Goal: Navigation & Orientation: Find specific page/section

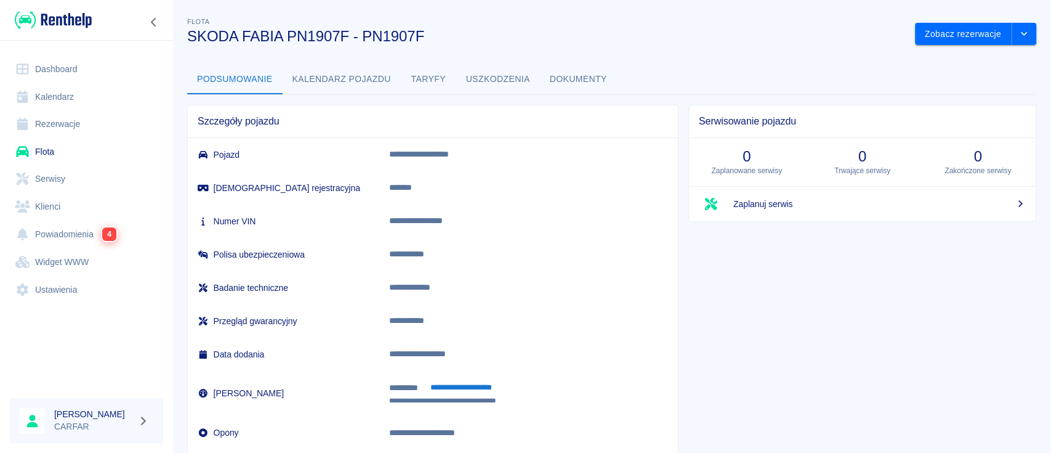
click at [336, 86] on button "Kalendarz pojazdu" at bounding box center [342, 80] width 118 height 30
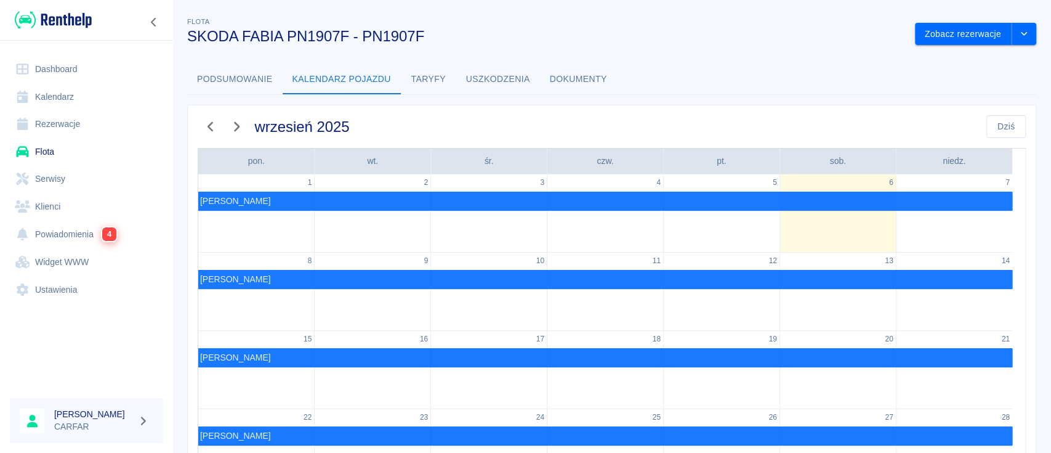
click at [58, 71] on link "Dashboard" at bounding box center [86, 69] width 153 height 28
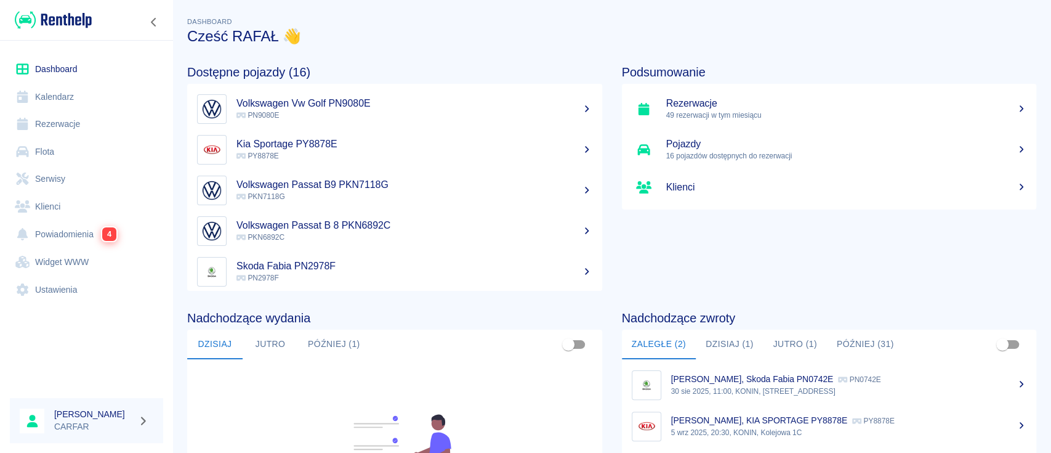
click at [59, 66] on link "Dashboard" at bounding box center [86, 69] width 153 height 28
click at [70, 200] on link "Klienci" at bounding box center [86, 207] width 153 height 28
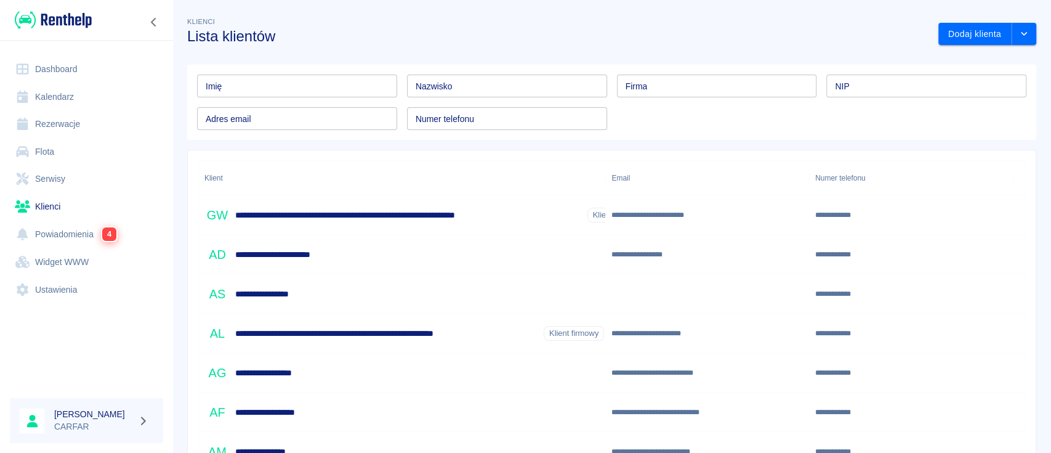
click at [432, 91] on div "Nazwisko Nazwisko" at bounding box center [507, 85] width 200 height 23
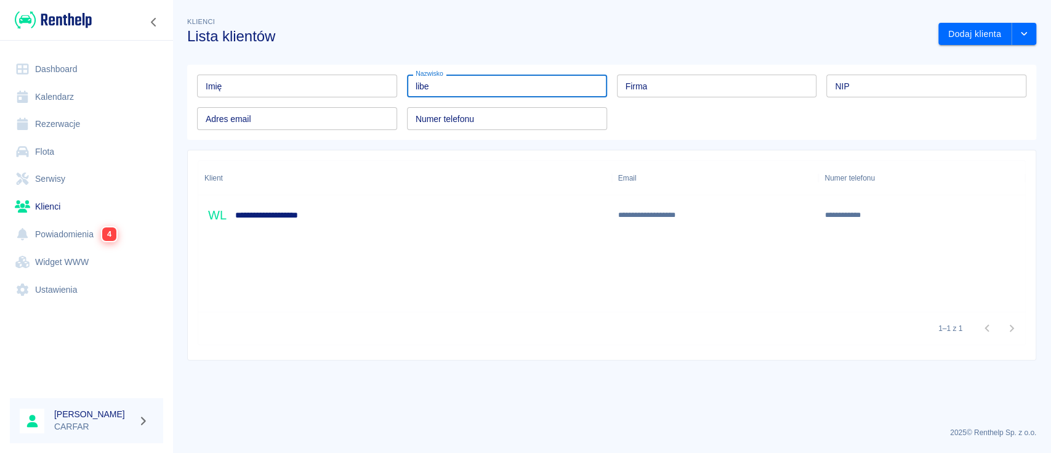
type input "libe"
click at [402, 211] on div "**********" at bounding box center [405, 214] width 414 height 39
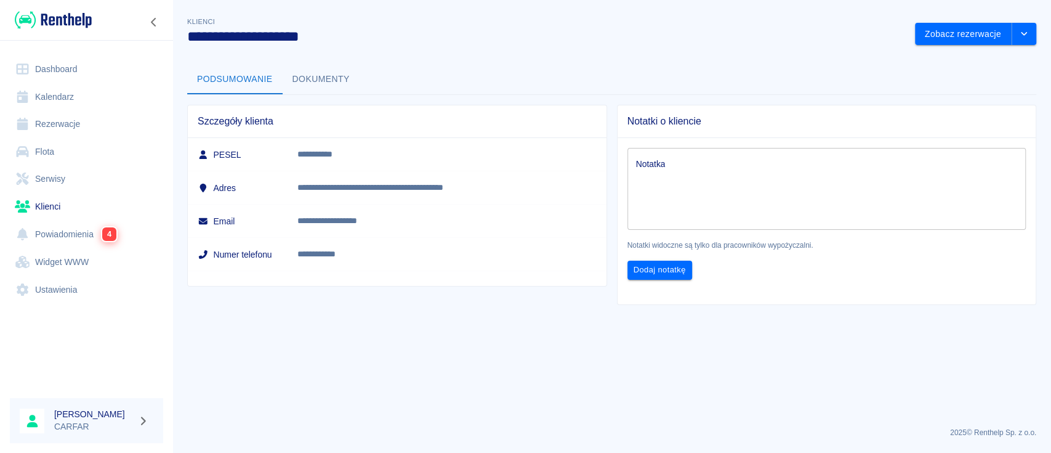
click at [32, 70] on link "Dashboard" at bounding box center [86, 69] width 153 height 28
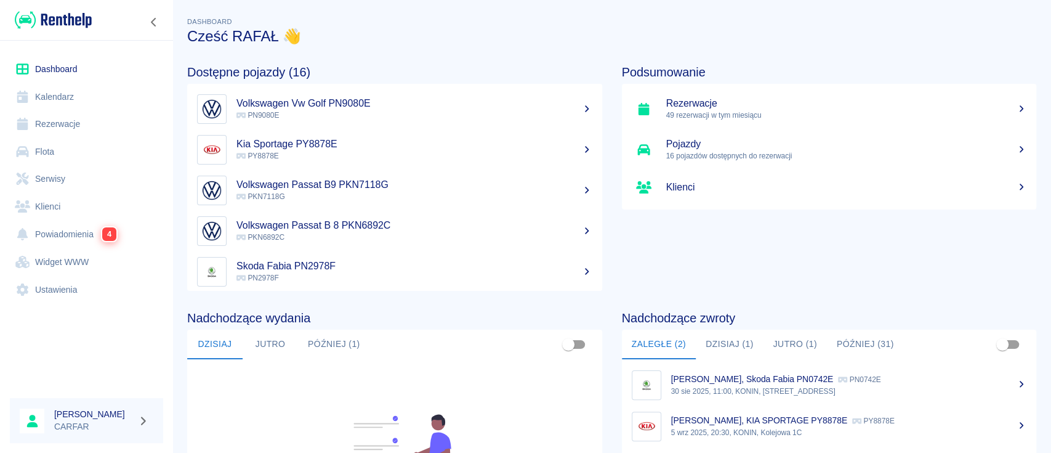
click at [71, 24] on img at bounding box center [53, 20] width 77 height 20
